Goal: Task Accomplishment & Management: Complete application form

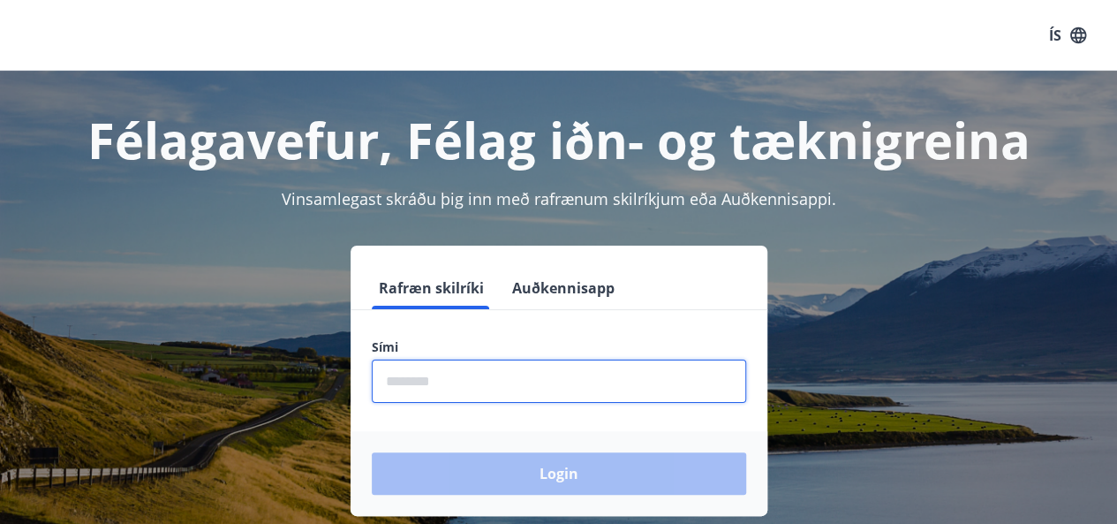
click at [484, 374] on input "phone" at bounding box center [559, 380] width 375 height 43
type input "********"
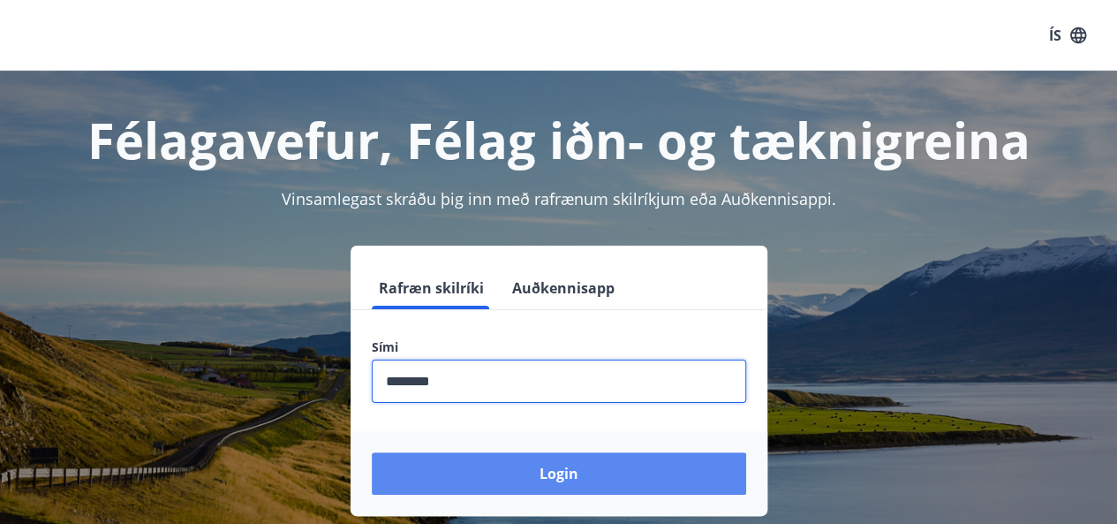
click at [498, 474] on button "Login" at bounding box center [559, 473] width 375 height 42
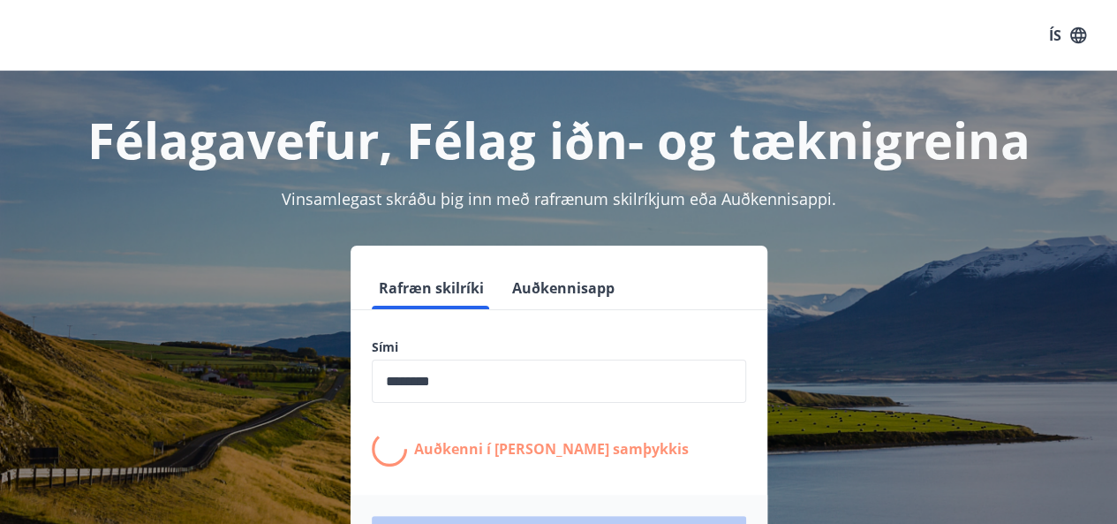
scroll to position [77, 0]
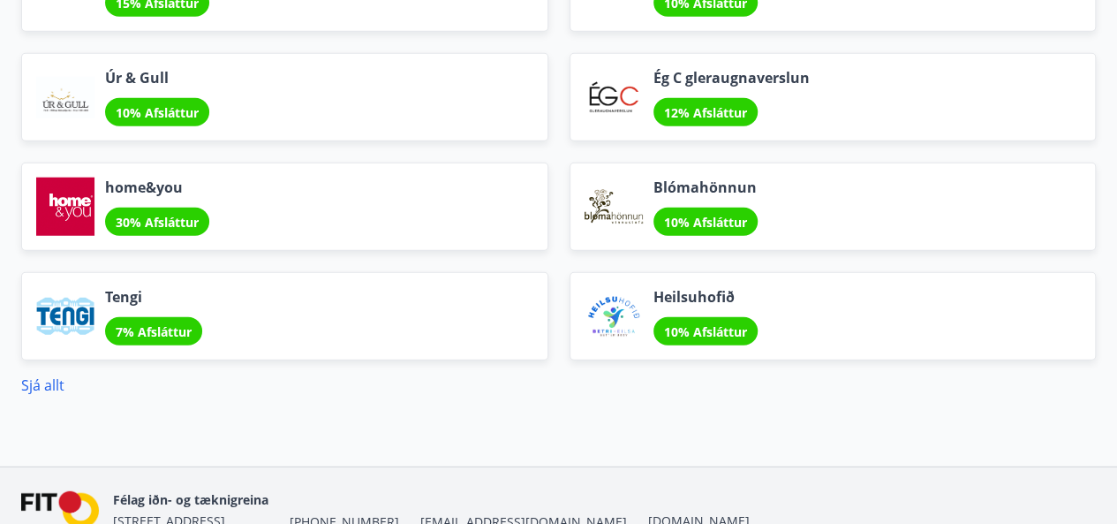
scroll to position [2204, 0]
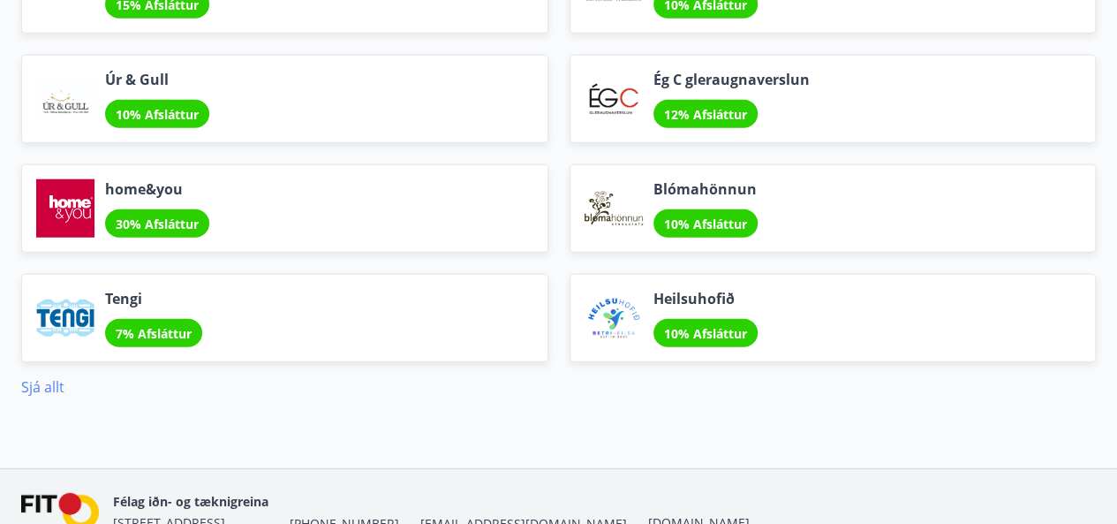
click at [37, 381] on link "Sjá allt" at bounding box center [42, 386] width 43 height 19
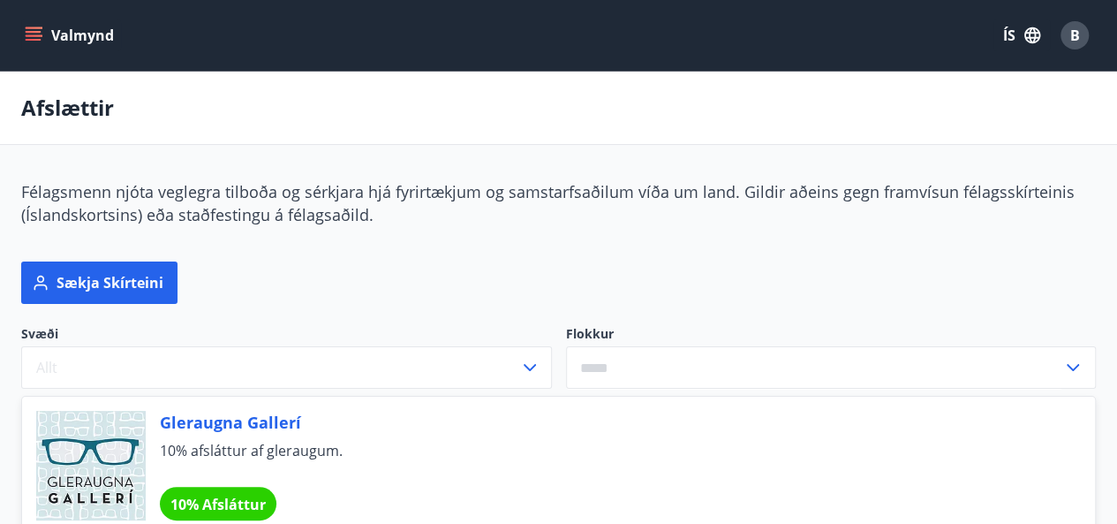
click at [37, 30] on icon "menu" at bounding box center [34, 35] width 18 height 18
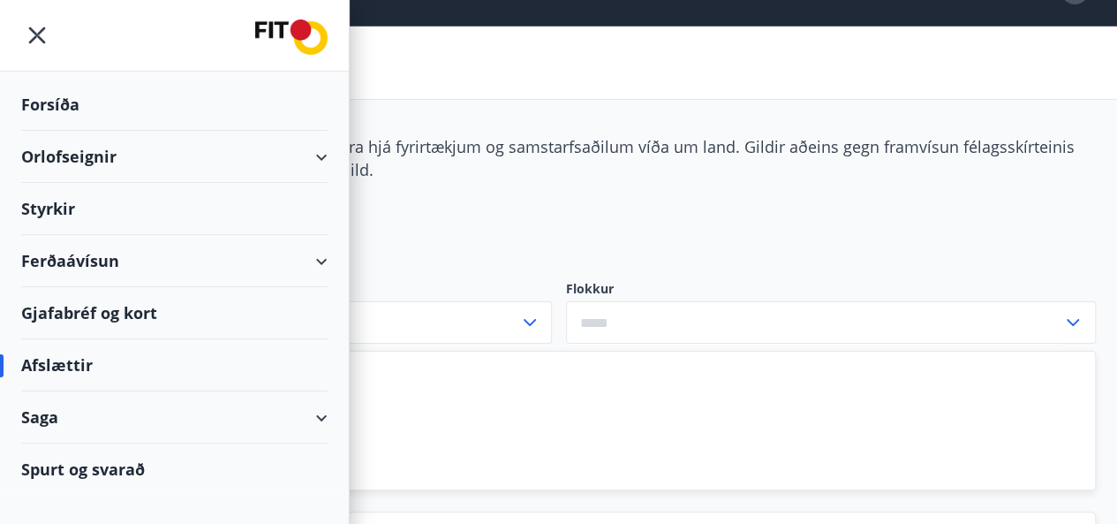
scroll to position [46, 0]
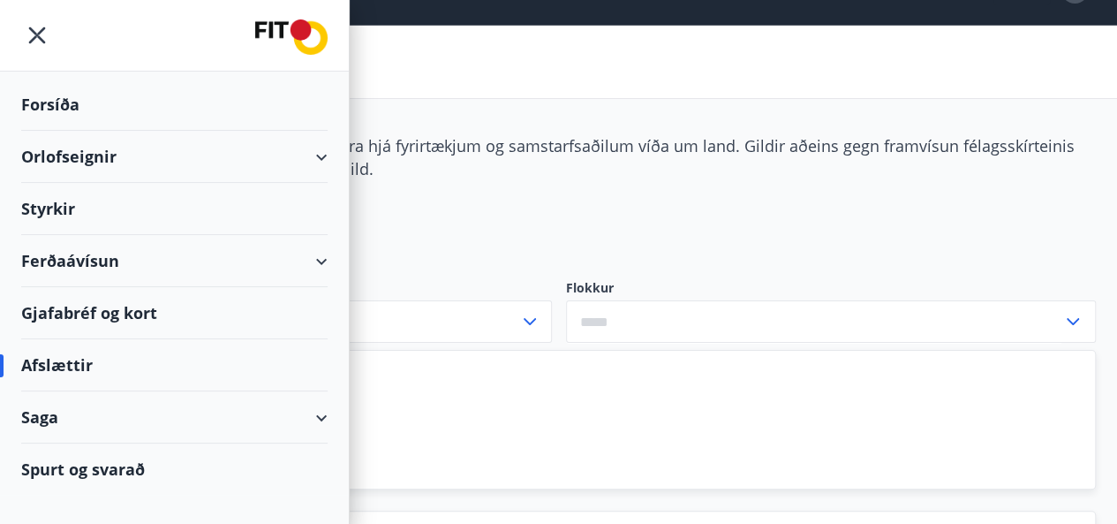
click at [69, 131] on div "Styrkir" at bounding box center [174, 105] width 307 height 52
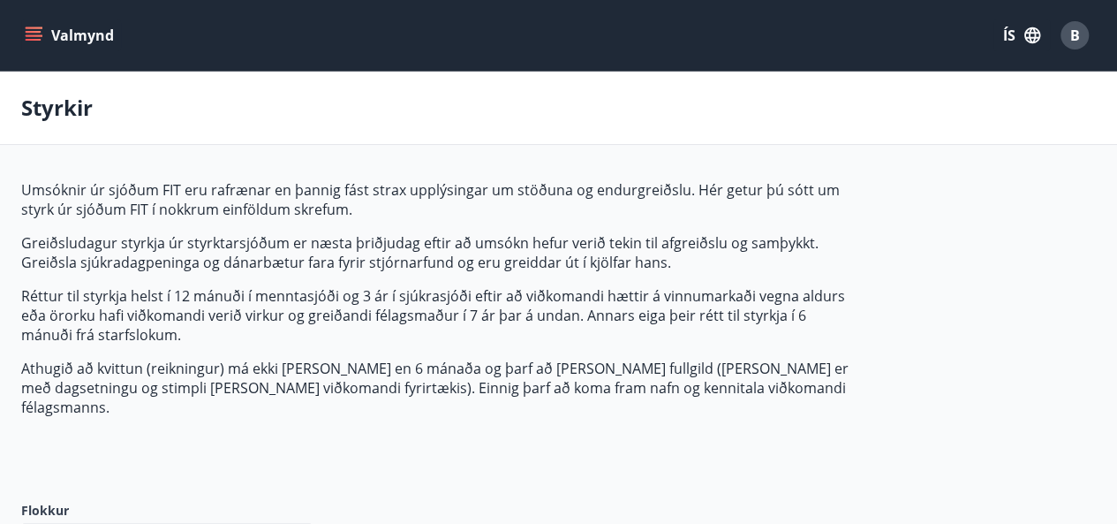
type input "***"
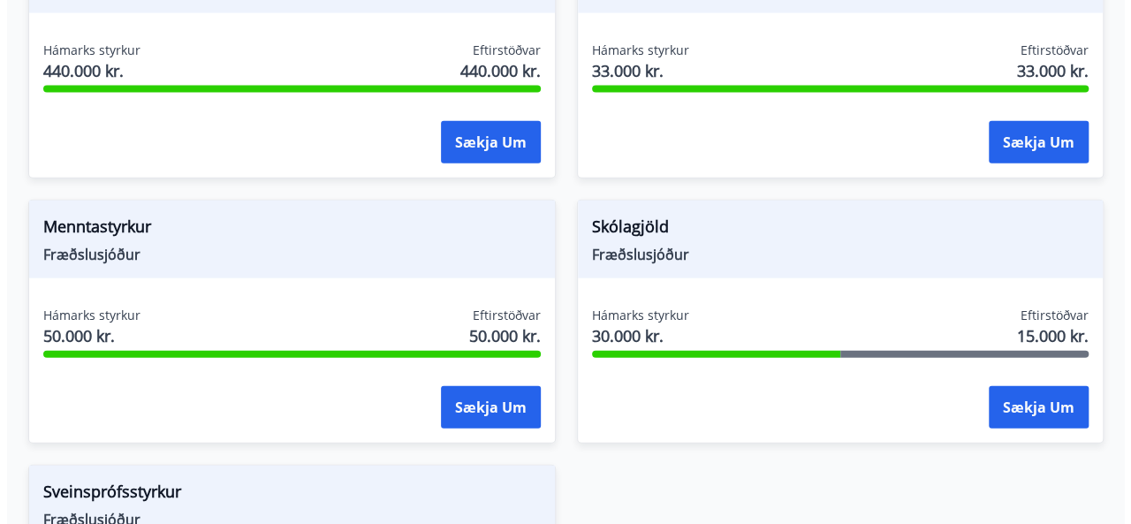
scroll to position [1992, 0]
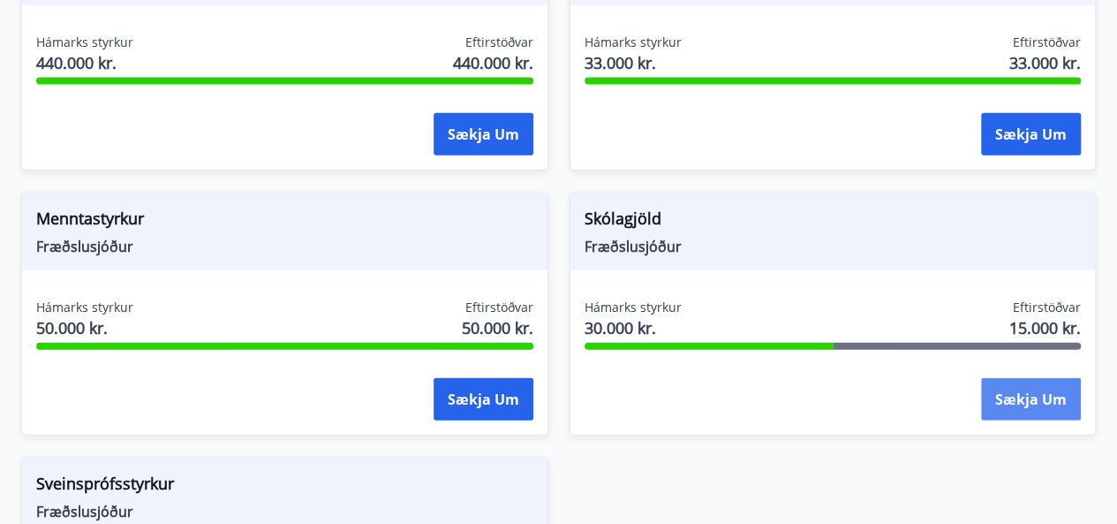
click at [1007, 378] on button "Sækja um" at bounding box center [1031, 399] width 100 height 42
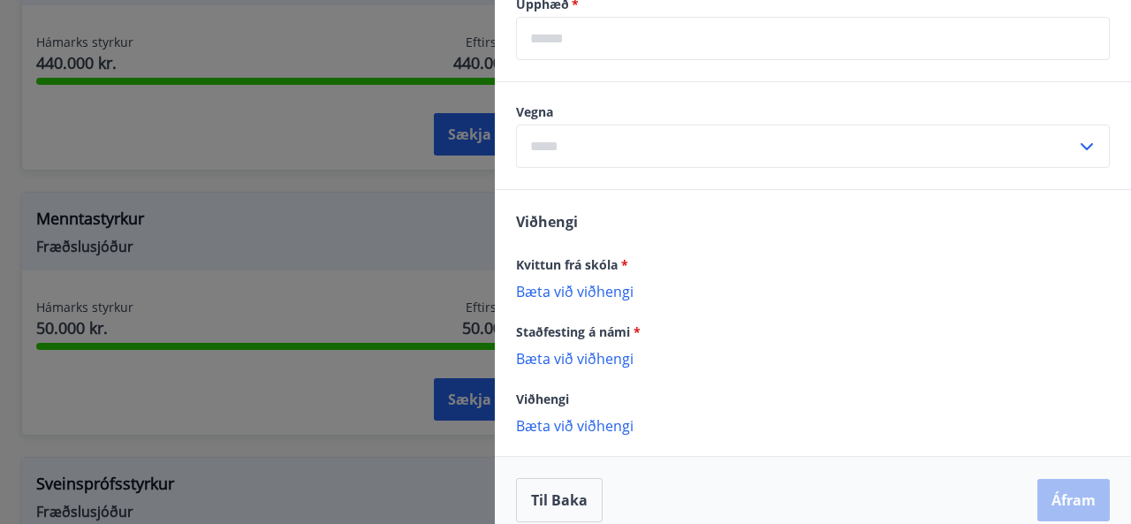
scroll to position [763, 0]
